Goal: Task Accomplishment & Management: Manage account settings

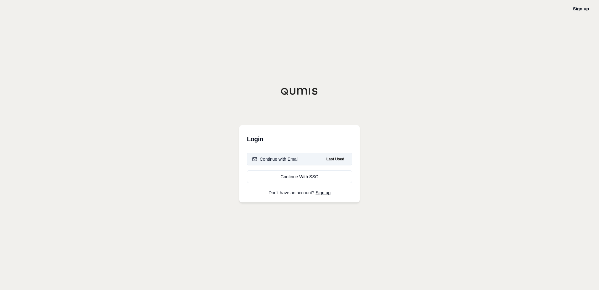
click at [271, 161] on div "Continue with Email" at bounding box center [275, 159] width 46 height 6
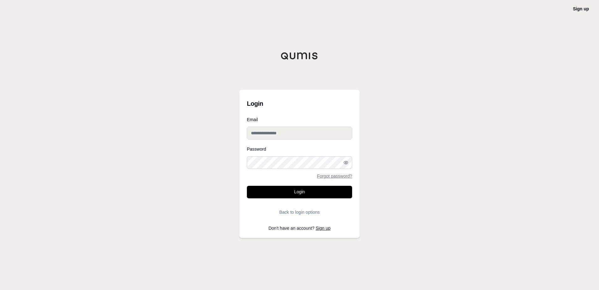
click at [281, 133] on input "Email" at bounding box center [299, 133] width 105 height 13
type input "**********"
click at [382, 151] on div "**********" at bounding box center [299, 145] width 599 height 290
click at [247, 186] on button "Login" at bounding box center [299, 192] width 105 height 13
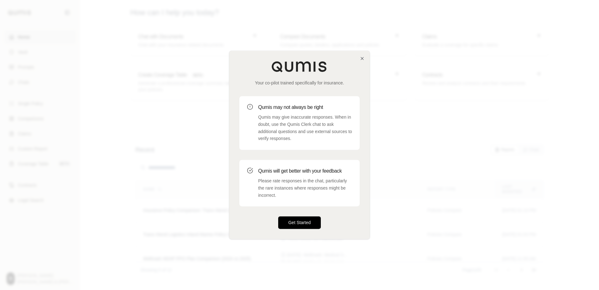
click at [307, 225] on button "Get Started" at bounding box center [299, 222] width 43 height 13
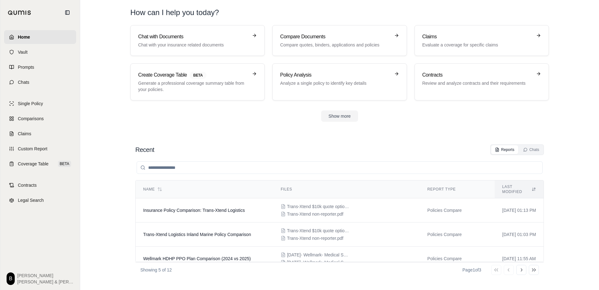
click at [256, 125] on section "Chat with Documents Chat with your insurance related documents Compare Document…" at bounding box center [340, 78] width 514 height 107
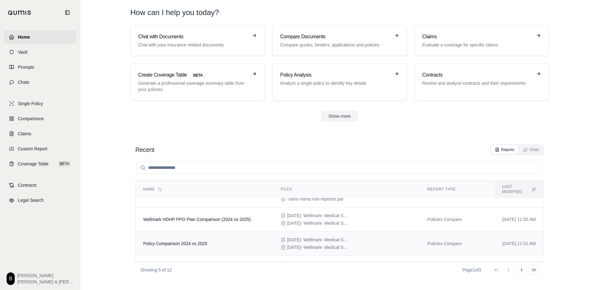
scroll to position [62, 0]
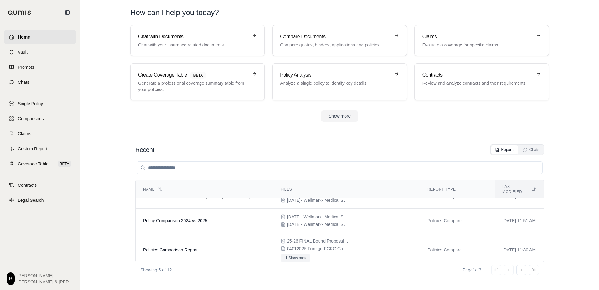
click at [48, 282] on span "[PERSON_NAME] & [PERSON_NAME]" at bounding box center [45, 281] width 56 height 6
click at [14, 279] on html "Home Vault Prompts Chats Single Policy Comparisons Claims Custom Report Coverag…" at bounding box center [299, 145] width 599 height 290
click at [26, 231] on link "Member Portal" at bounding box center [28, 231] width 52 height 10
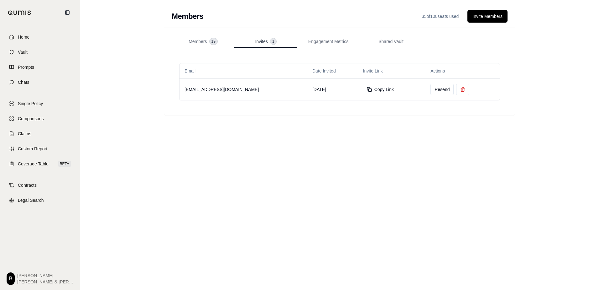
click at [261, 41] on span "Invites" at bounding box center [261, 41] width 13 height 6
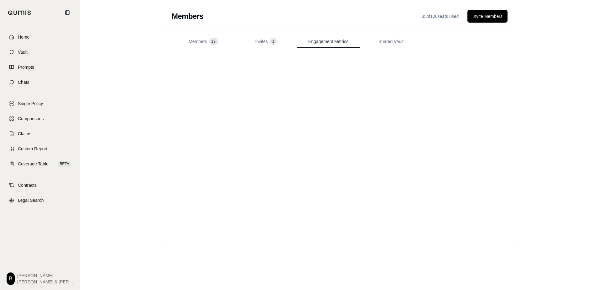
click at [316, 40] on span "Engagement Metrics" at bounding box center [329, 41] width 40 height 6
click at [389, 41] on span "Shared Vault" at bounding box center [391, 41] width 25 height 6
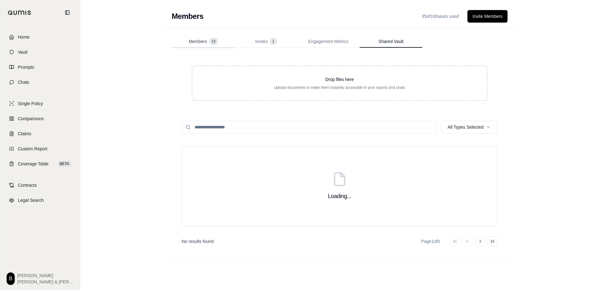
click at [205, 40] on div "Members 19" at bounding box center [203, 41] width 29 height 6
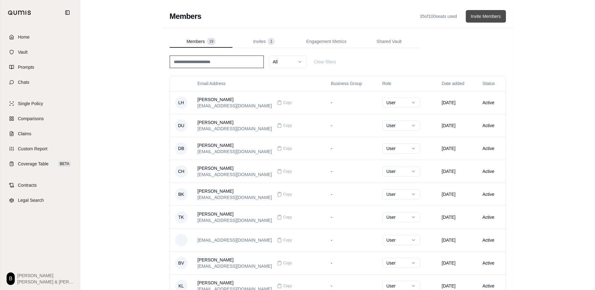
click at [486, 18] on button "Invite Members" at bounding box center [486, 16] width 40 height 13
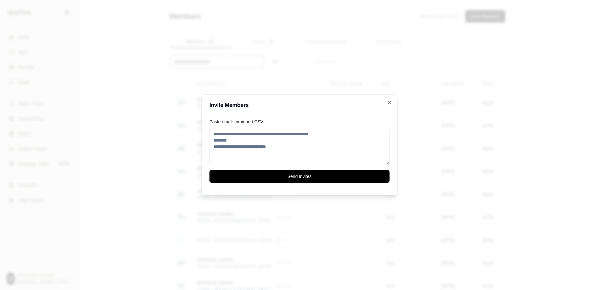
click at [244, 131] on textarea "Paste emails or import CSV" at bounding box center [300, 146] width 180 height 37
paste textarea "**********"
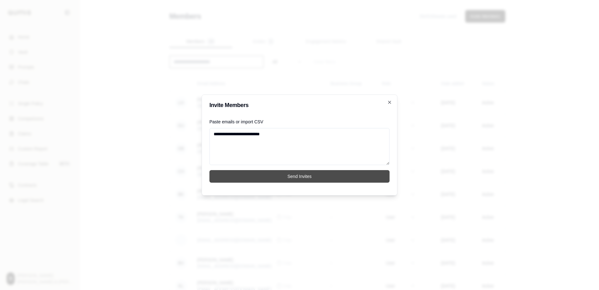
type textarea "**********"
click at [272, 179] on button "Send Invites" at bounding box center [300, 176] width 180 height 13
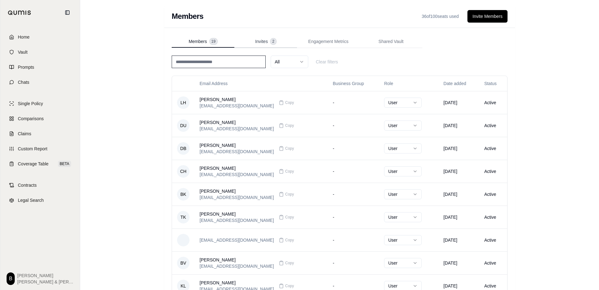
click at [260, 40] on span "Invites" at bounding box center [261, 41] width 13 height 6
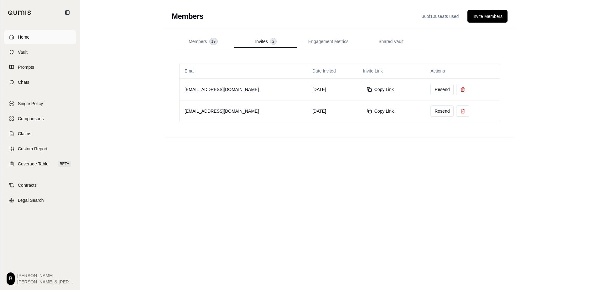
click at [24, 32] on link "Home" at bounding box center [40, 37] width 72 height 14
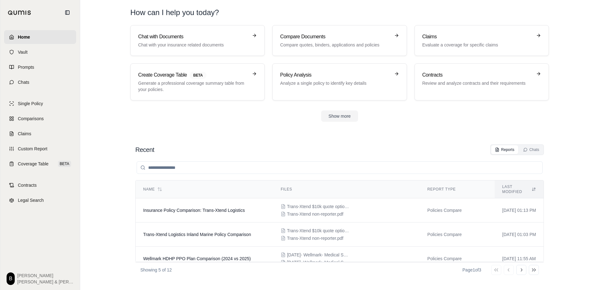
drag, startPoint x: 185, startPoint y: 124, endPoint x: 188, endPoint y: 113, distance: 10.9
click at [185, 124] on section "Chat with Documents Chat with your insurance related documents Compare Document…" at bounding box center [340, 78] width 514 height 107
click at [28, 279] on span "[PERSON_NAME] & [PERSON_NAME]" at bounding box center [45, 281] width 56 height 6
click at [10, 279] on html "Home Vault Prompts Chats Single Policy Comparisons Claims Custom Report Coverag…" at bounding box center [299, 145] width 599 height 290
click at [23, 231] on link "Member Portal" at bounding box center [28, 231] width 52 height 10
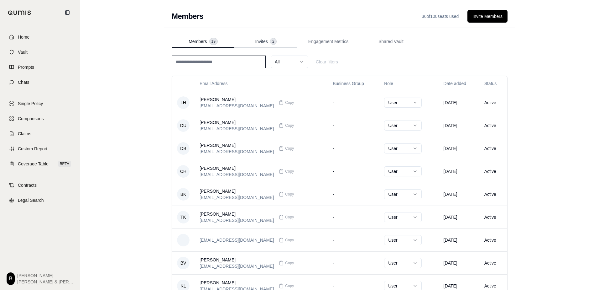
click at [265, 42] on span "Invites" at bounding box center [261, 41] width 13 height 6
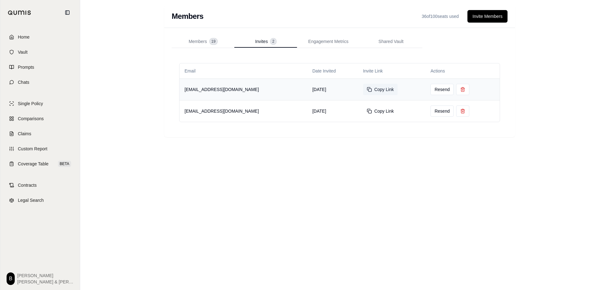
click at [382, 87] on button "Copy Link" at bounding box center [380, 89] width 34 height 11
click at [39, 162] on span "Coverage Table" at bounding box center [33, 164] width 31 height 6
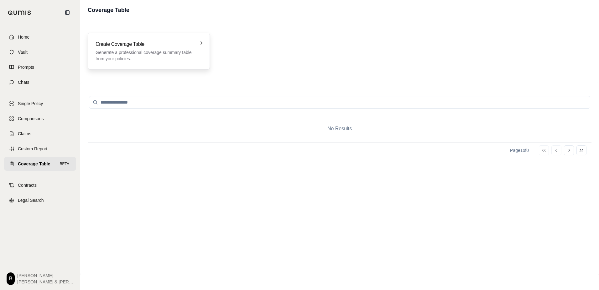
click at [127, 45] on h3 "Create Coverage Table" at bounding box center [145, 44] width 98 height 8
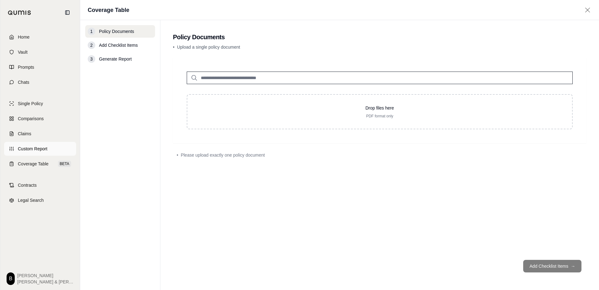
click at [43, 148] on span "Custom Report" at bounding box center [32, 148] width 29 height 6
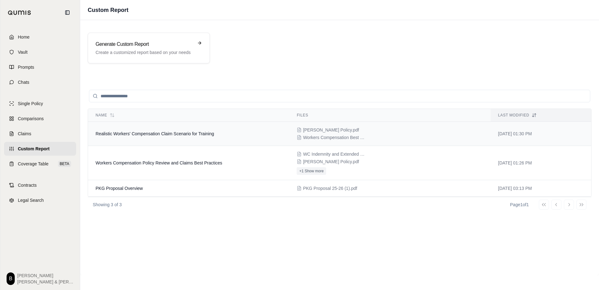
click at [159, 129] on td "Realistic Workers' Compensation Claim Scenario for Training" at bounding box center [188, 134] width 201 height 24
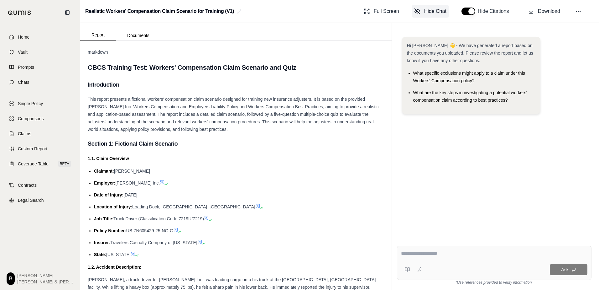
click at [435, 15] on span "Hide Chat" at bounding box center [436, 12] width 22 height 8
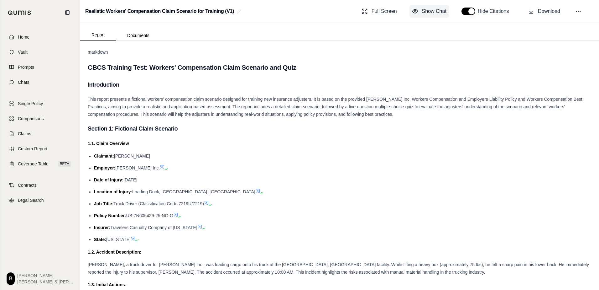
click at [435, 14] on span "Show Chat" at bounding box center [434, 12] width 24 height 8
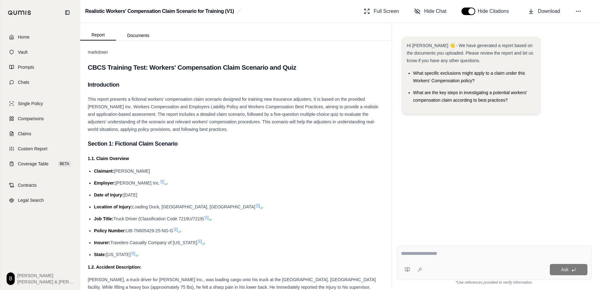
click at [473, 11] on button "button" at bounding box center [469, 12] width 14 height 8
click at [34, 84] on link "Chats" at bounding box center [40, 82] width 72 height 14
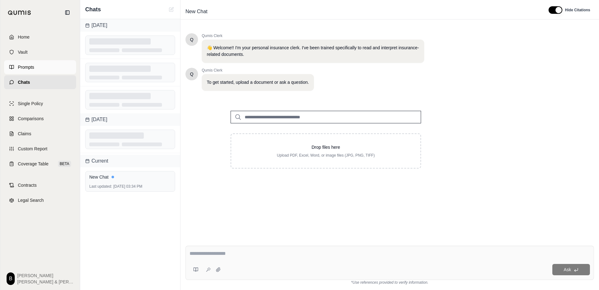
click at [35, 67] on link "Prompts" at bounding box center [40, 67] width 72 height 14
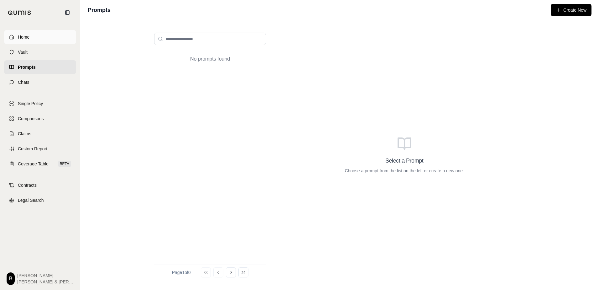
click at [32, 40] on link "Home" at bounding box center [40, 37] width 72 height 14
